Goal: Task Accomplishment & Management: Use online tool/utility

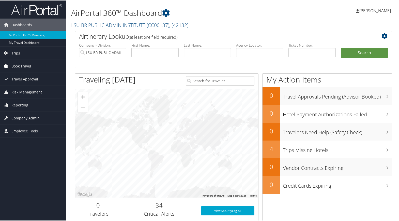
click at [25, 66] on span "Book Travel" at bounding box center [21, 65] width 20 height 13
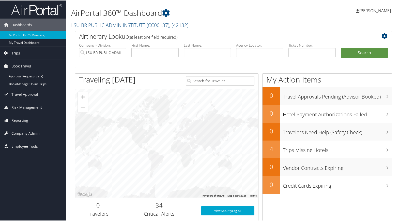
click at [25, 56] on link "Trips" at bounding box center [33, 52] width 66 height 13
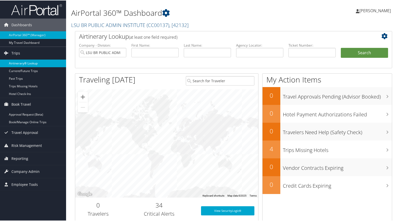
click at [26, 61] on link "Airtinerary® Lookup" at bounding box center [33, 63] width 66 height 8
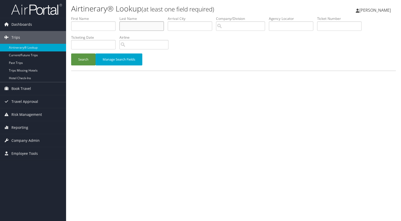
click at [150, 25] on input "text" at bounding box center [141, 25] width 44 height 9
type input "[PERSON_NAME]"
click at [71, 53] on button "Search" at bounding box center [83, 59] width 24 height 12
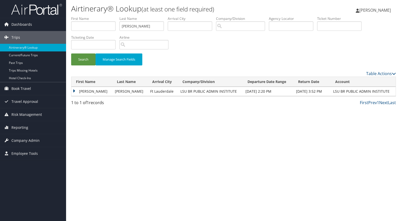
click at [87, 91] on td "[PERSON_NAME]" at bounding box center [91, 91] width 41 height 9
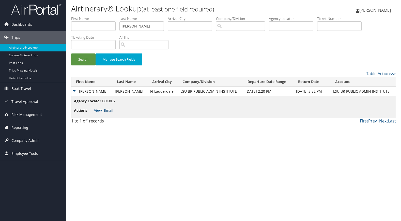
click at [112, 109] on link "Email" at bounding box center [108, 110] width 9 height 5
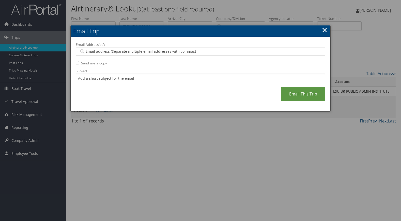
click at [152, 54] on input "Email Address(es):" at bounding box center [200, 51] width 243 height 5
type input "[EMAIL_ADDRESS][DOMAIN_NAME]"
click at [117, 79] on input "Subject:" at bounding box center [201, 77] width 250 height 9
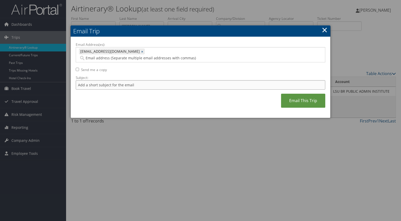
click at [117, 80] on input "Subject:" at bounding box center [201, 84] width 250 height 9
type input "Copy of flight info for SECoPA 2025"
click at [316, 95] on link "Email This Trip" at bounding box center [303, 101] width 44 height 14
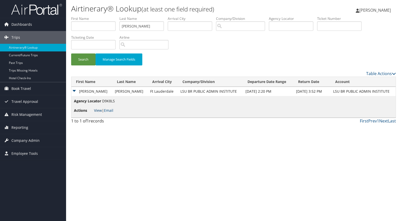
click at [98, 110] on link "View" at bounding box center [98, 110] width 8 height 5
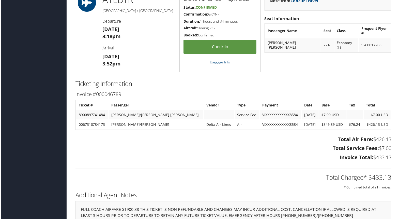
scroll to position [559, 0]
